Goal: Navigation & Orientation: Find specific page/section

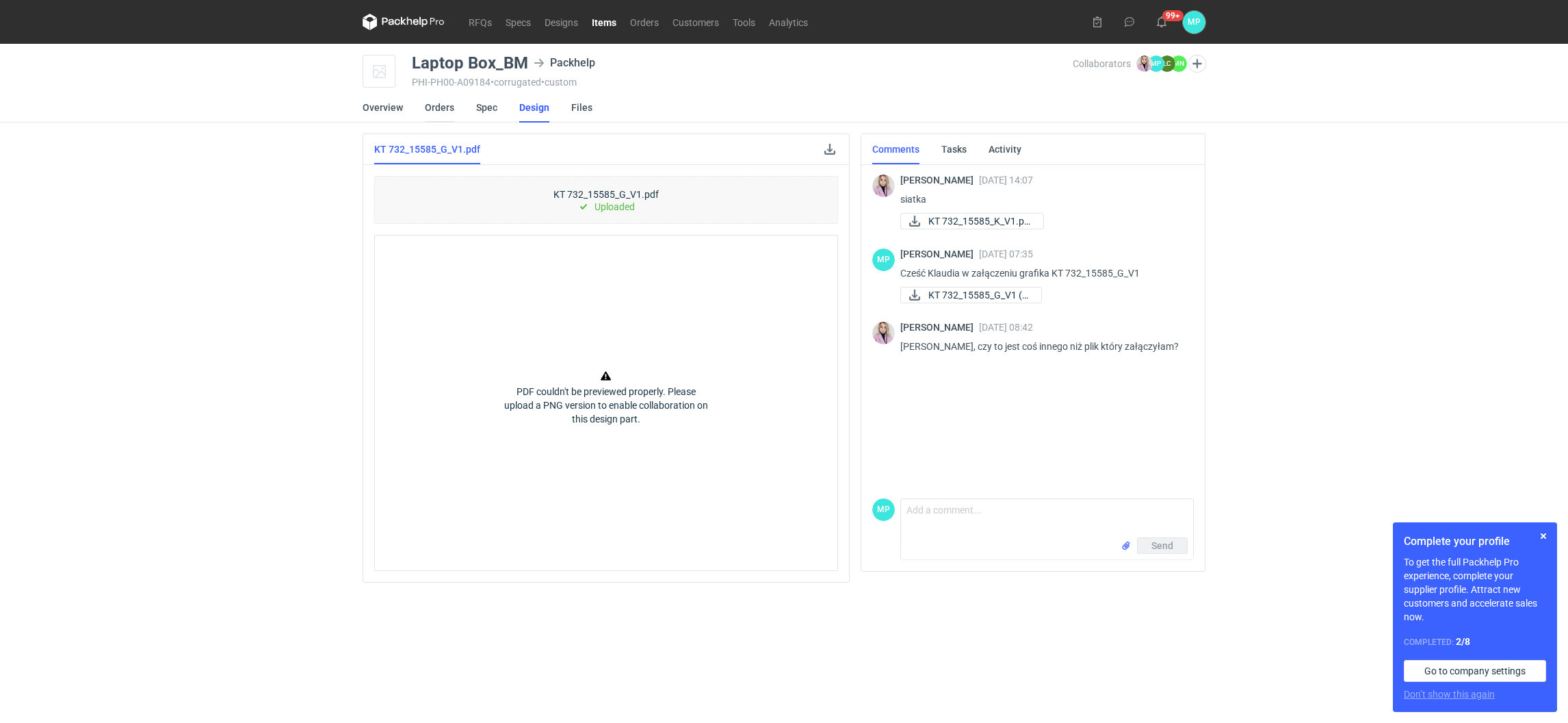
click at [428, 108] on link "Orders" at bounding box center [439, 107] width 29 height 30
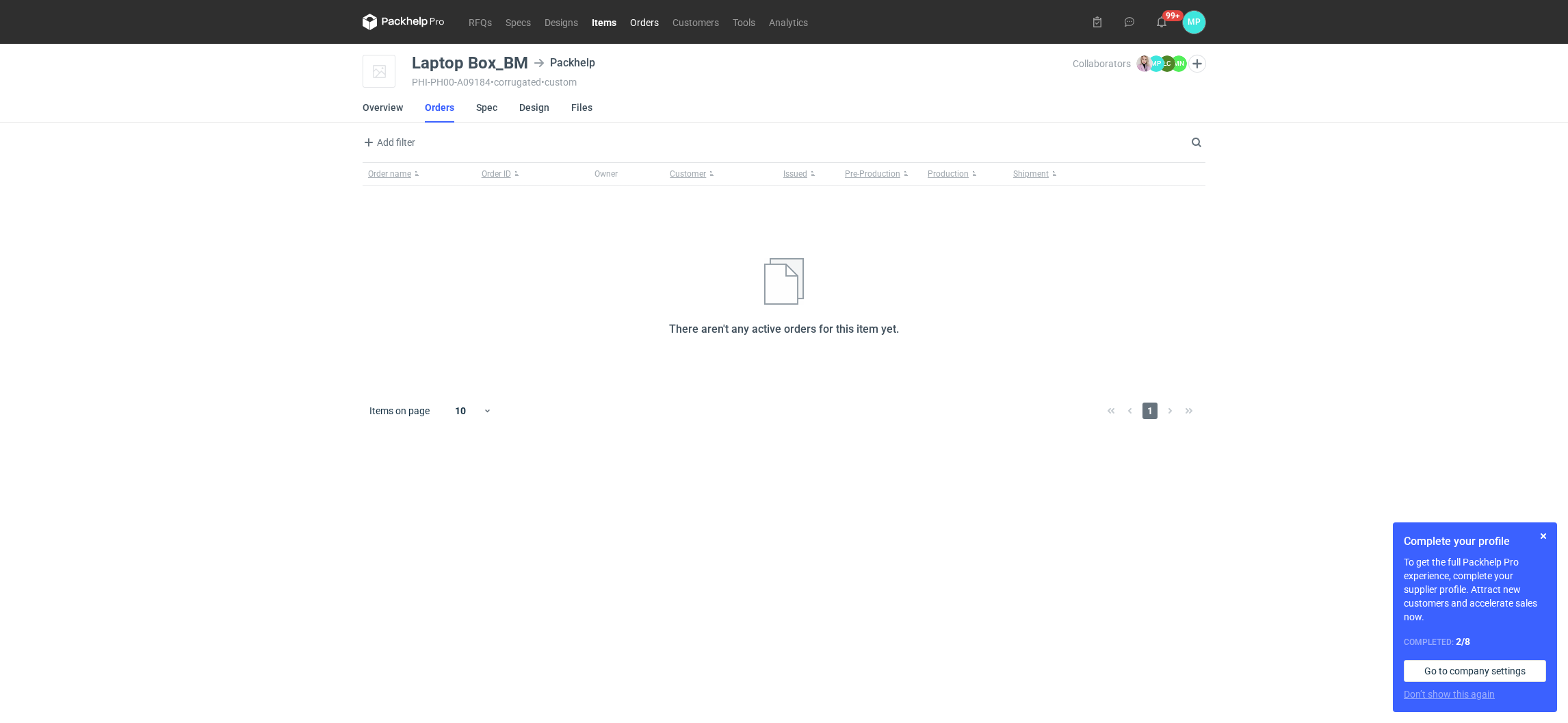
click at [635, 23] on link "Orders" at bounding box center [644, 22] width 43 height 16
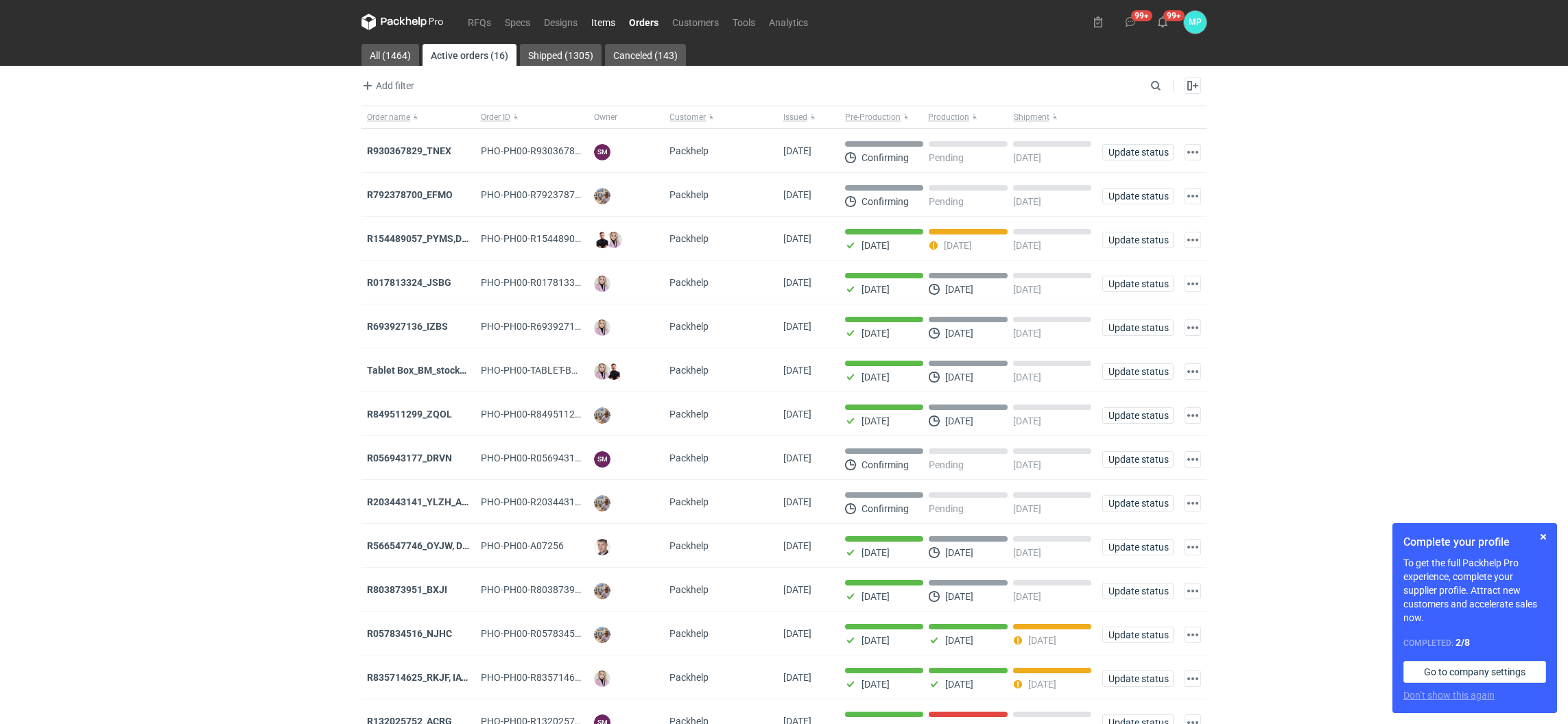
click at [598, 24] on link "Items" at bounding box center [603, 22] width 37 height 16
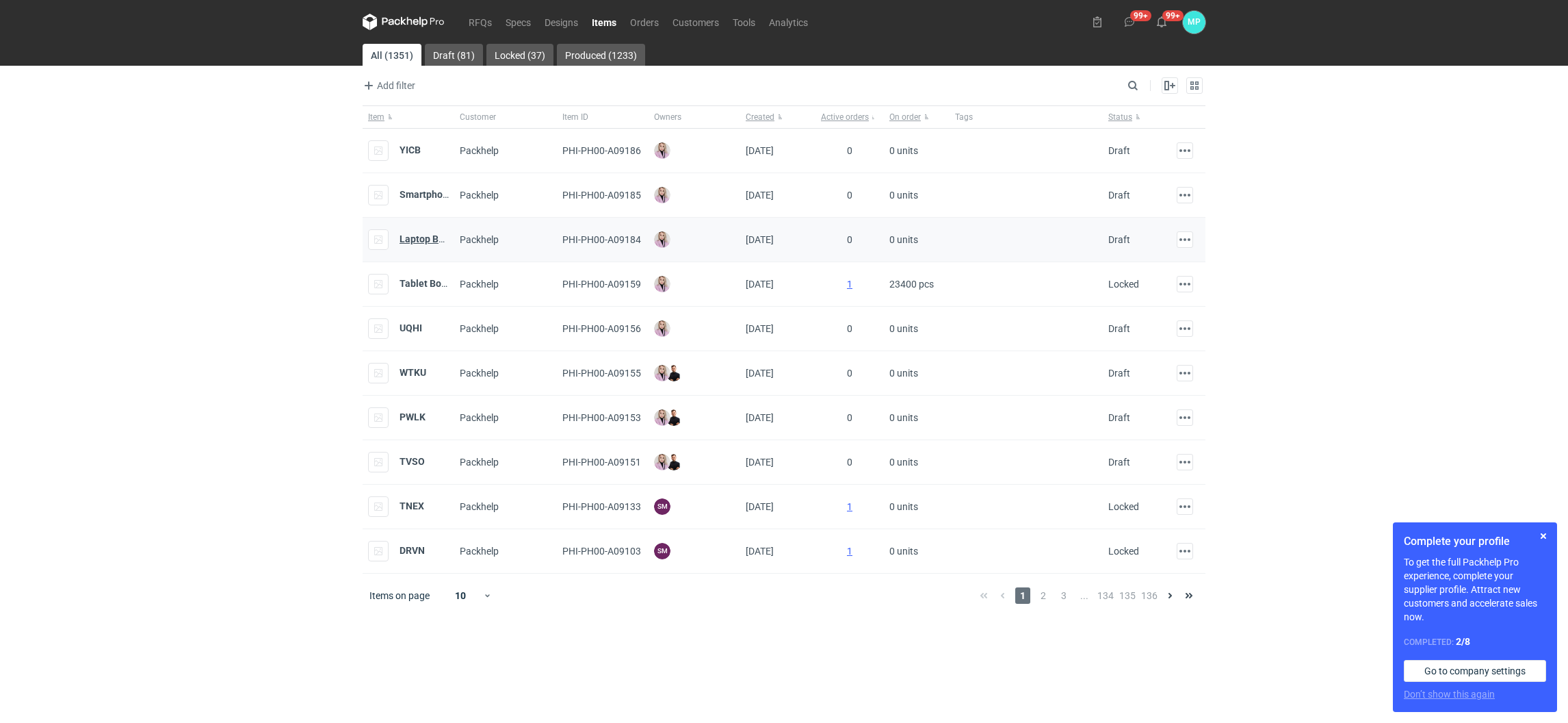
click at [421, 237] on strong "Laptop Box_BM" at bounding box center [433, 239] width 68 height 11
